Goal: Information Seeking & Learning: Learn about a topic

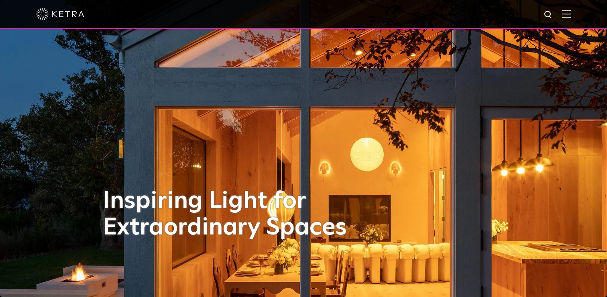
click at [568, 16] on img at bounding box center [566, 14] width 9 height 8
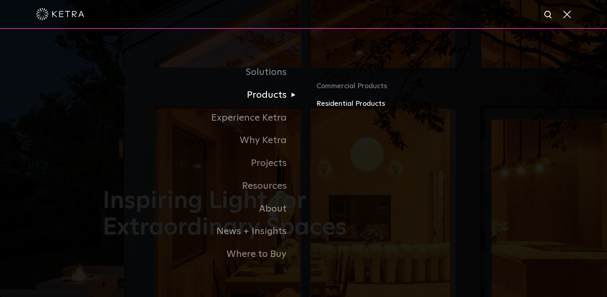
click at [328, 106] on link "Residential Products" at bounding box center [410, 104] width 188 height 12
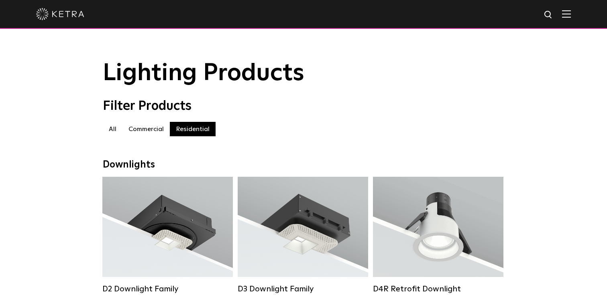
click at [564, 15] on img at bounding box center [566, 14] width 9 height 8
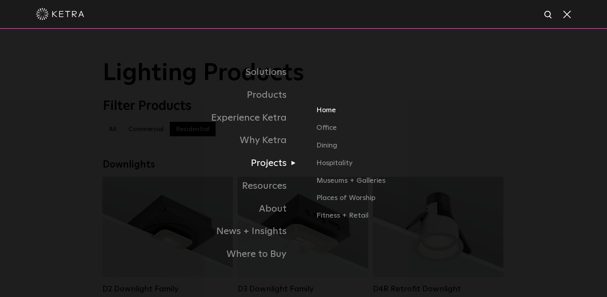
click at [325, 111] on link "Home" at bounding box center [410, 114] width 188 height 18
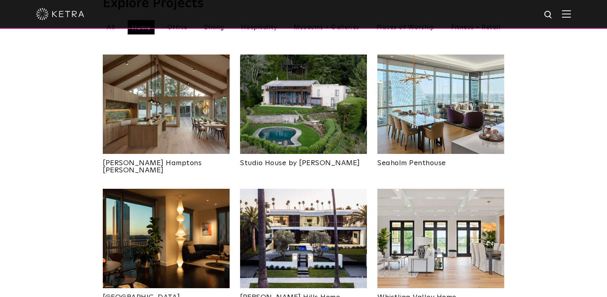
scroll to position [314, 0]
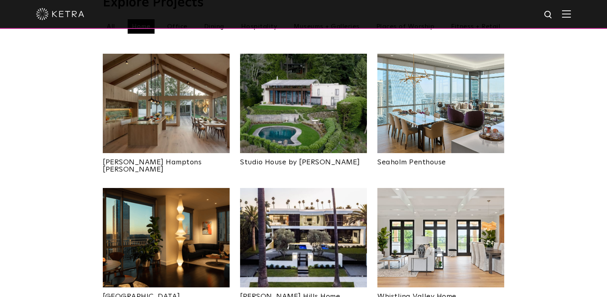
click at [284, 96] on img at bounding box center [303, 104] width 127 height 100
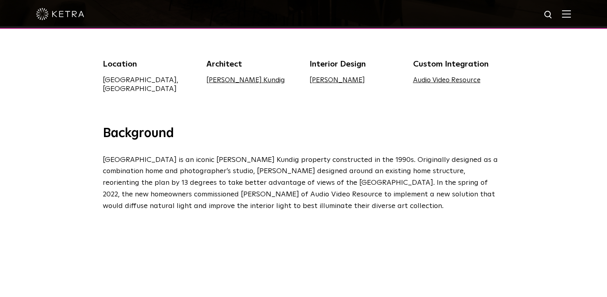
scroll to position [264, 0]
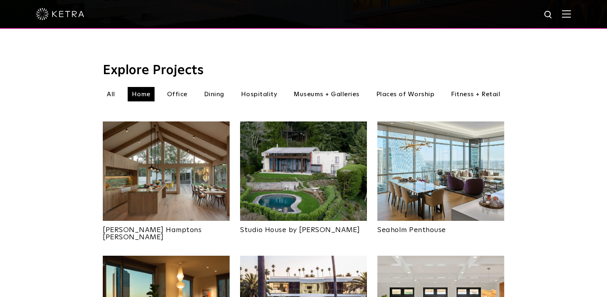
scroll to position [251, 0]
